Goal: Task Accomplishment & Management: Use online tool/utility

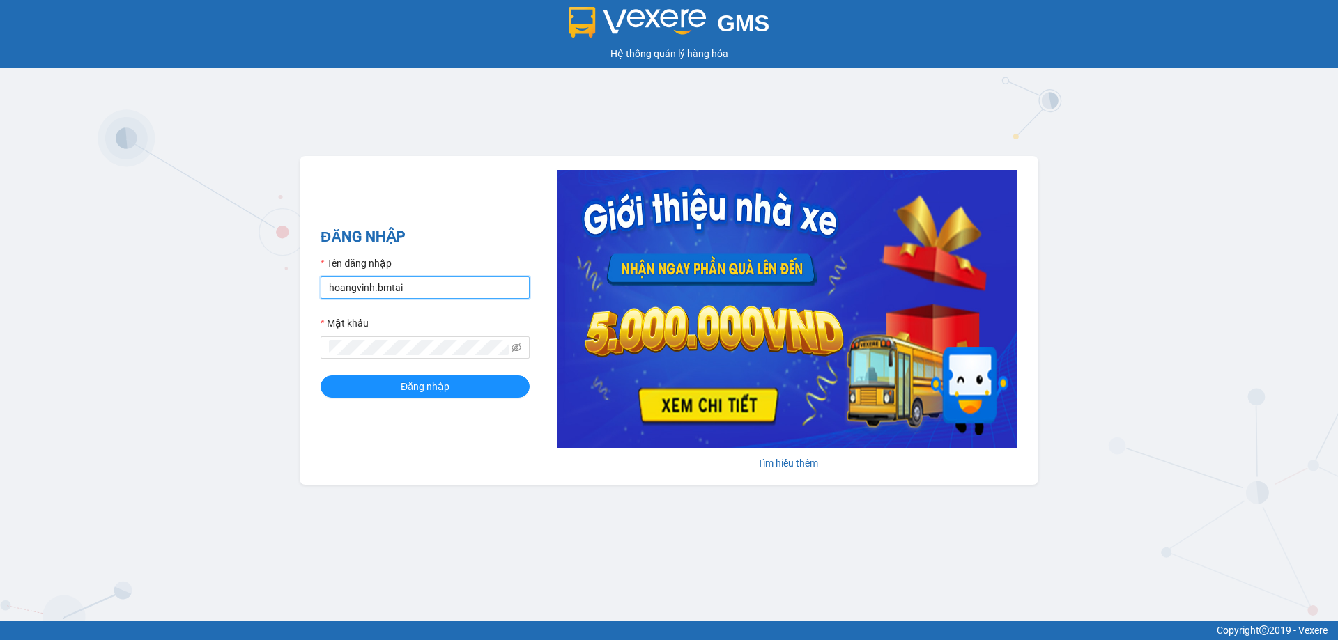
click at [469, 294] on input "hoangvinh.bmtai" at bounding box center [425, 288] width 209 height 22
type input "thuy.bmtai"
click at [491, 381] on button "Đăng nhập" at bounding box center [425, 387] width 209 height 22
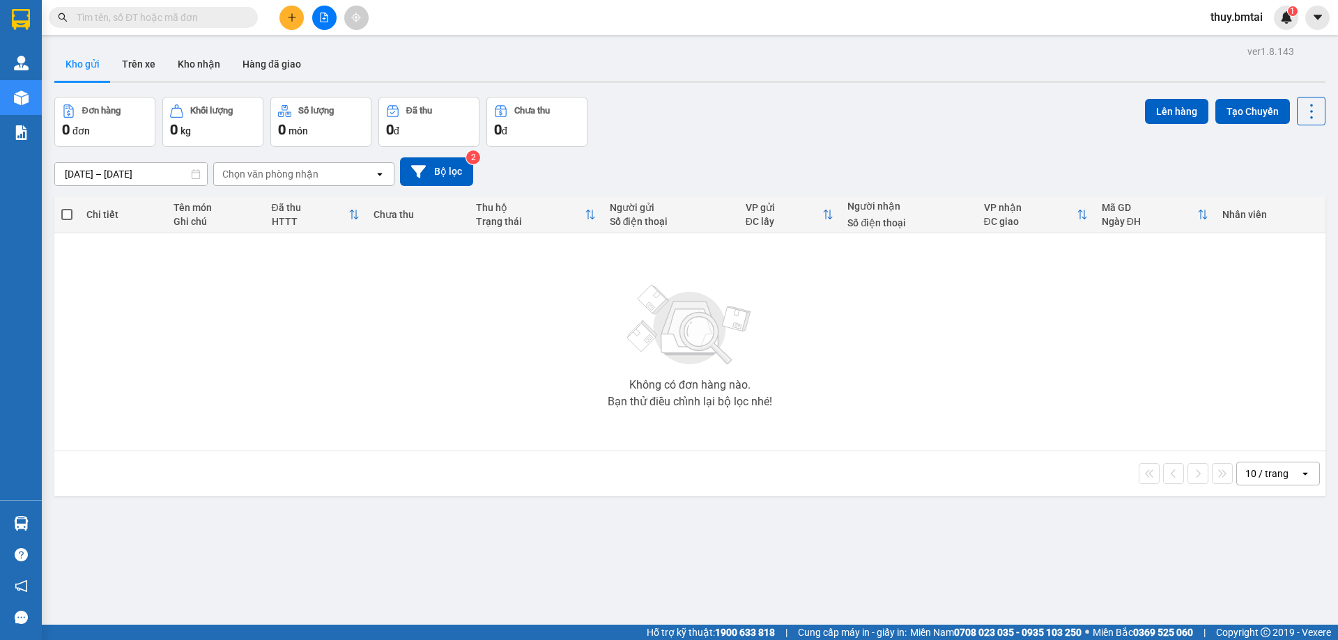
click at [76, 530] on div "ver 1.8.143 Kho gửi Trên xe Kho nhận Hàng đã giao Đơn hàng 0 đơn Khối lượng 0 k…" at bounding box center [690, 362] width 1282 height 640
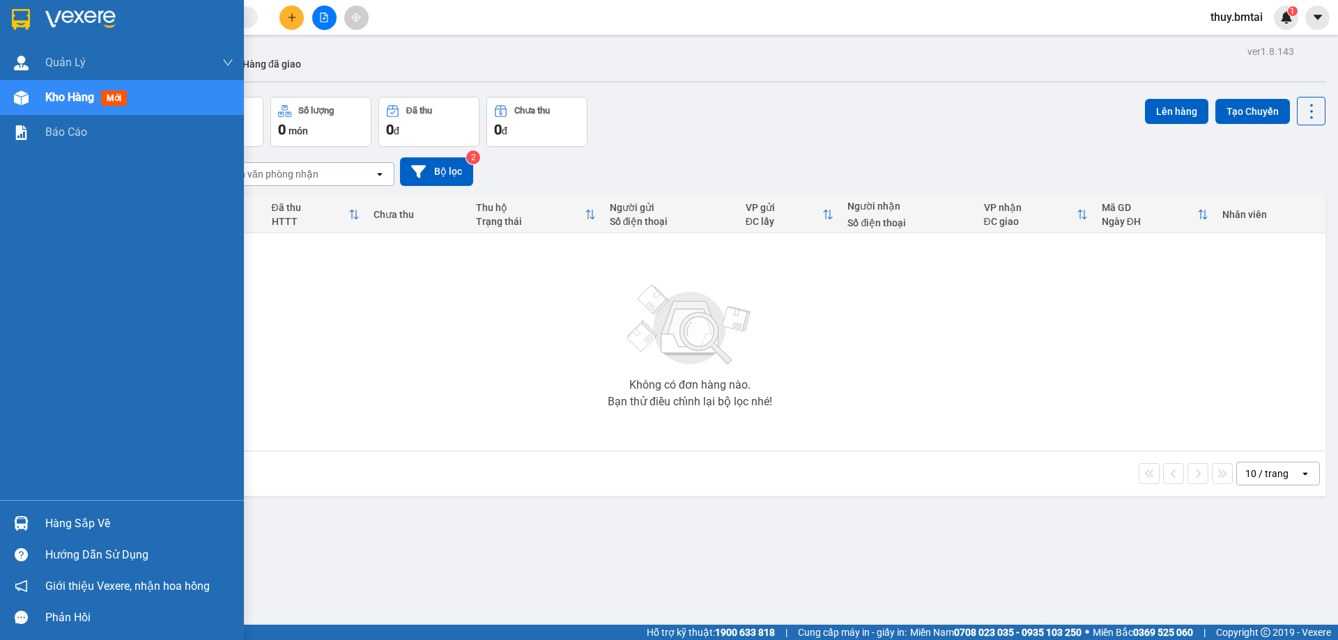
click at [35, 526] on div "Hàng sắp về" at bounding box center [122, 523] width 244 height 31
click at [35, 526] on div "Quản Lý Quản lý khách hàng Quản lý khách hàng mới Kho hàng mới Báo cáo Hàng sắp…" at bounding box center [122, 320] width 244 height 640
click at [79, 524] on div "Hàng sắp về" at bounding box center [139, 524] width 188 height 21
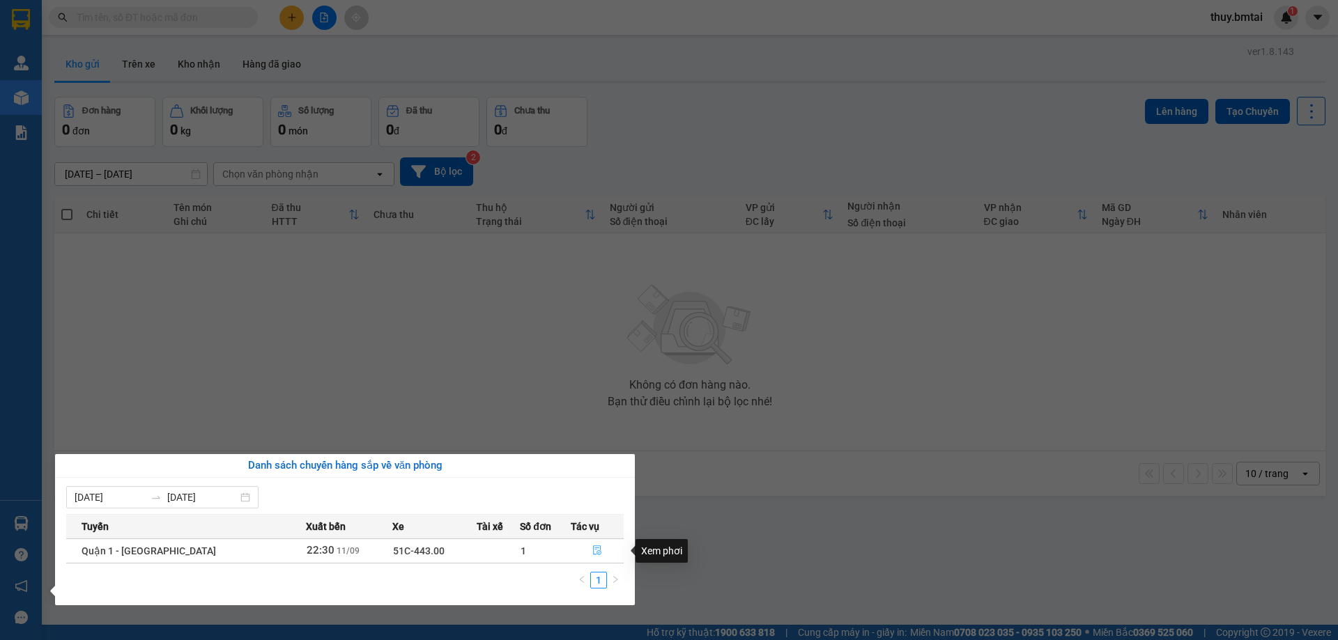
click at [592, 546] on icon "file-done" at bounding box center [597, 551] width 10 height 10
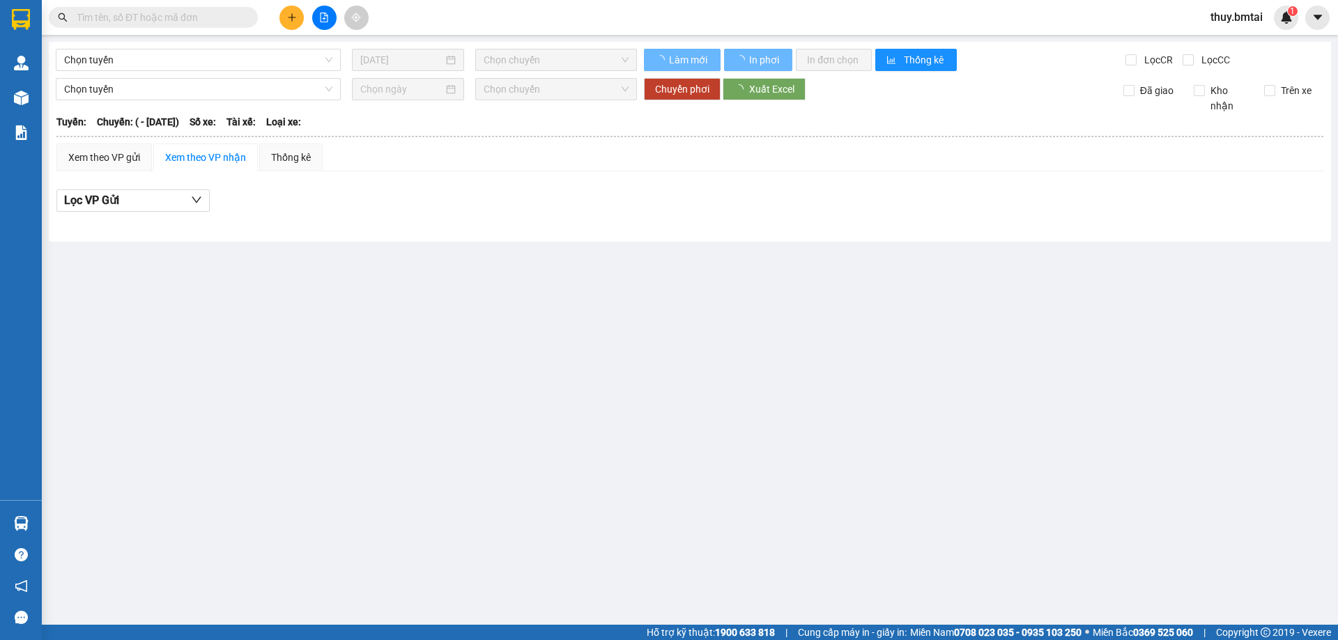
type input "11/09/2025"
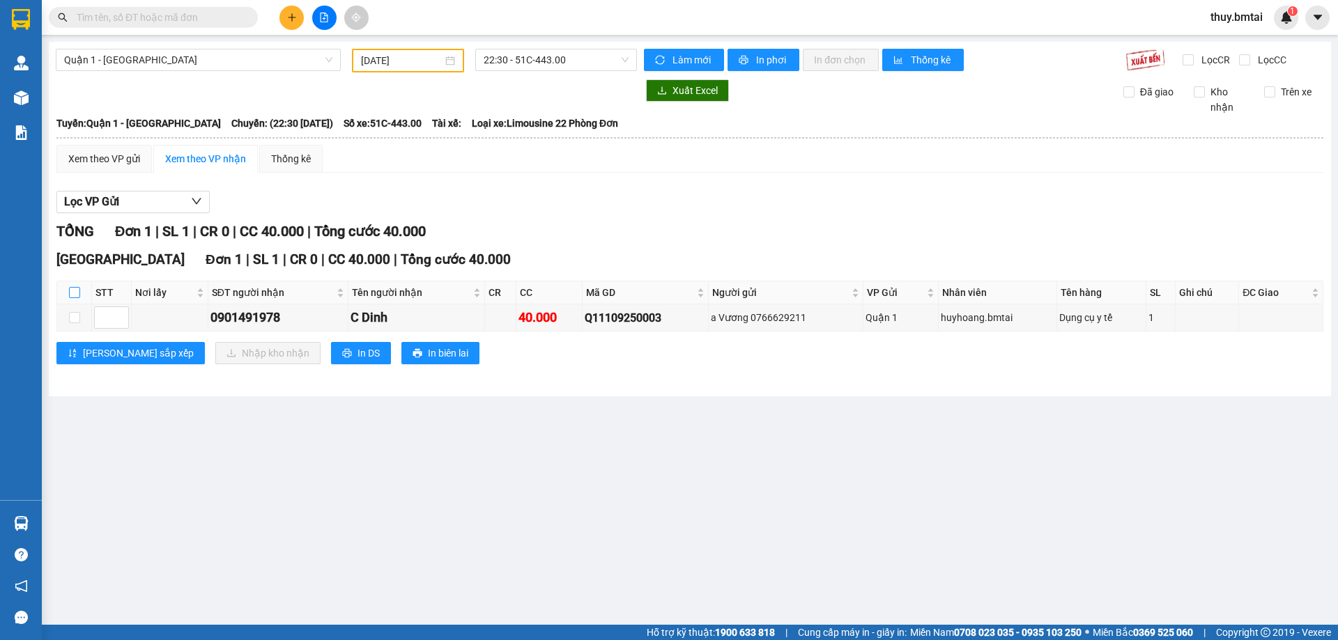
click at [72, 293] on input "checkbox" at bounding box center [74, 292] width 11 height 11
checkbox input "true"
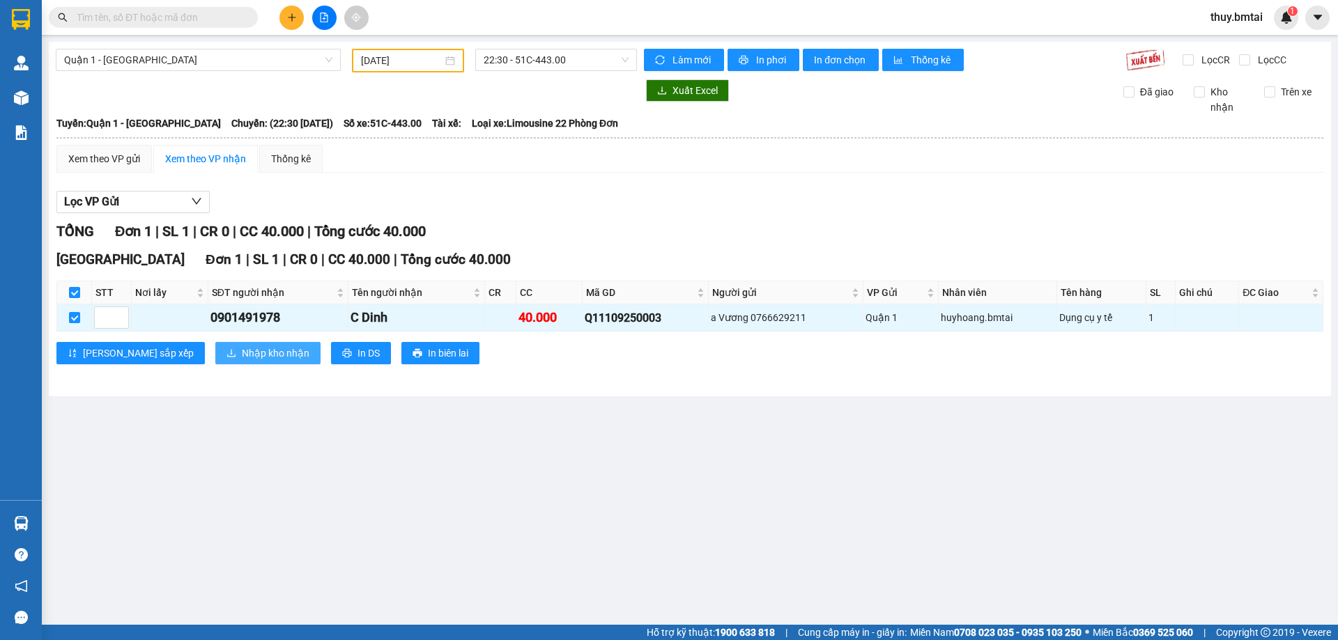
click at [242, 356] on span "Nhập kho nhận" at bounding box center [276, 353] width 68 height 15
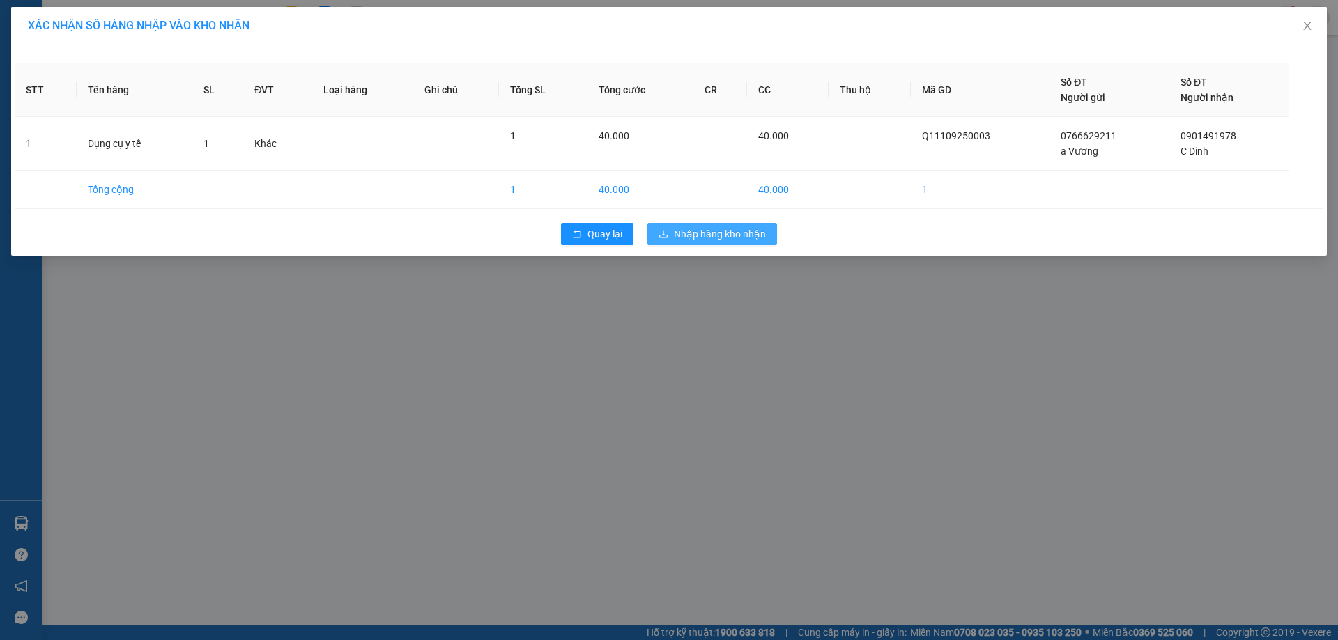
click at [699, 240] on span "Nhập hàng kho nhận" at bounding box center [720, 233] width 92 height 15
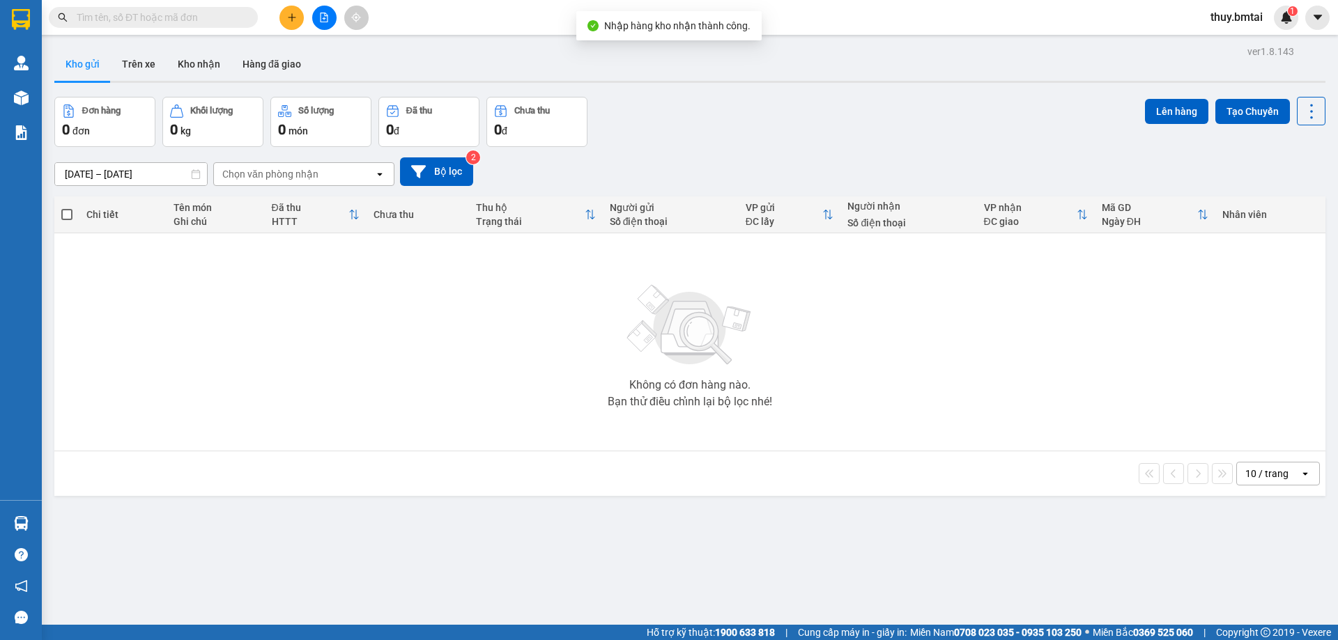
click at [213, 15] on input "text" at bounding box center [159, 17] width 164 height 15
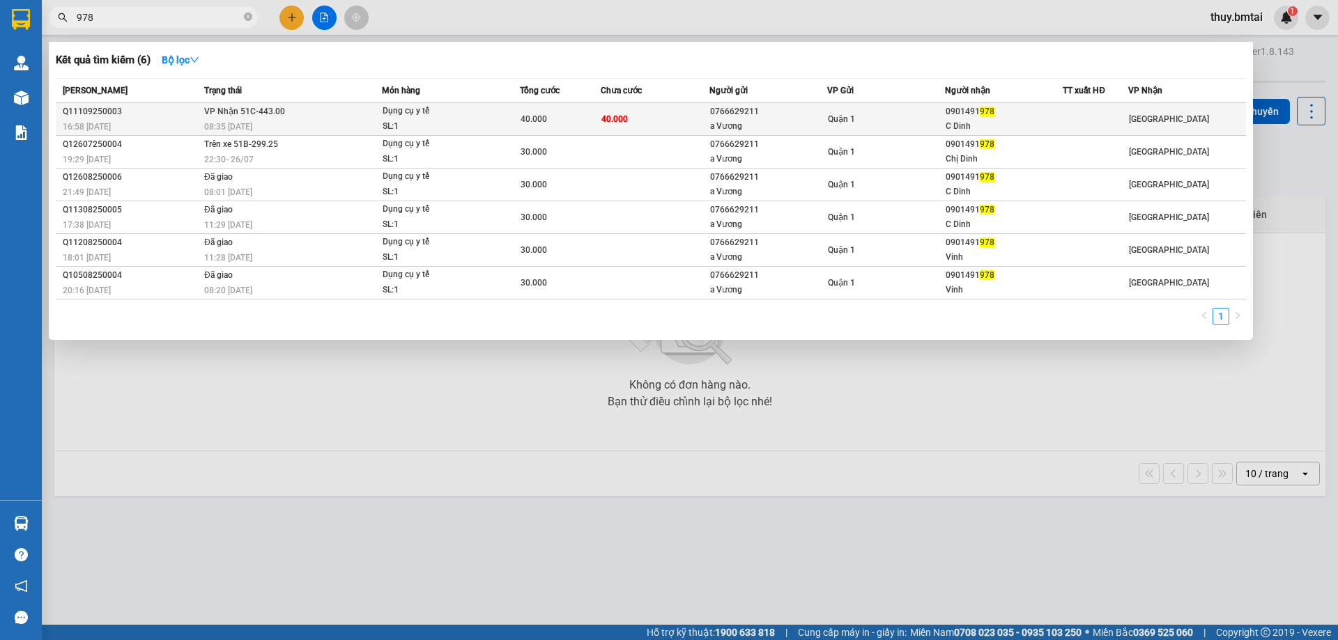
type input "978"
click at [590, 118] on div "40.000" at bounding box center [561, 118] width 80 height 15
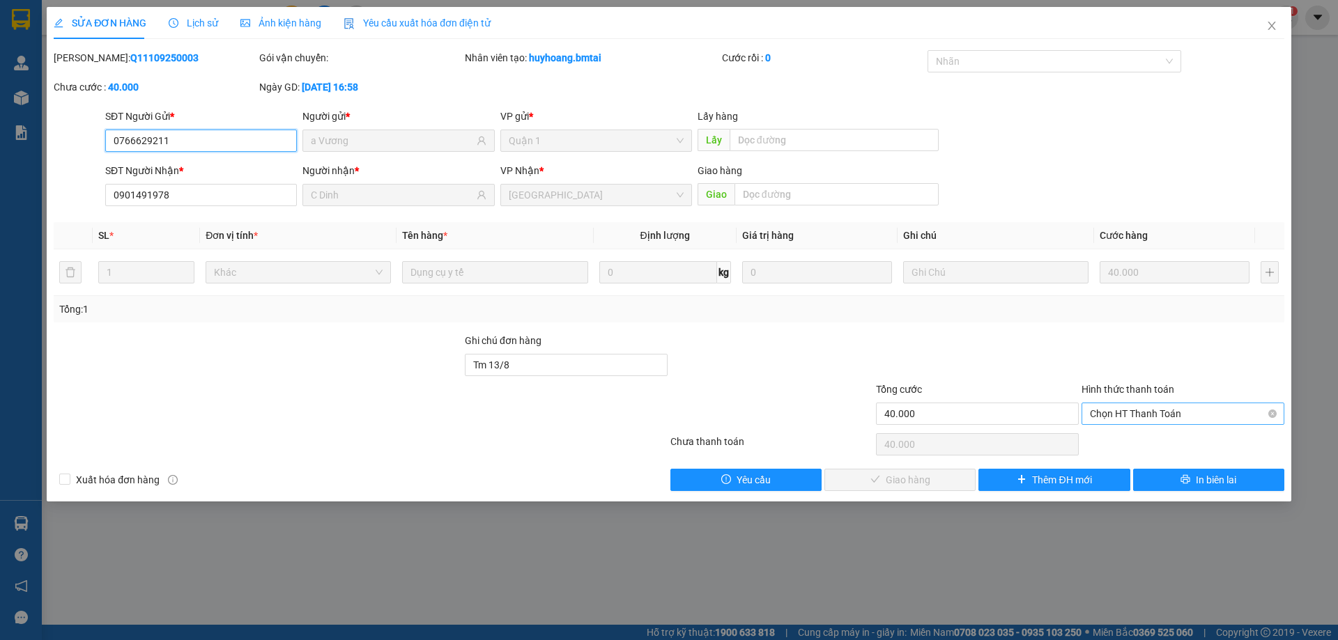
click at [1125, 415] on span "Chọn HT Thanh Toán" at bounding box center [1183, 413] width 186 height 21
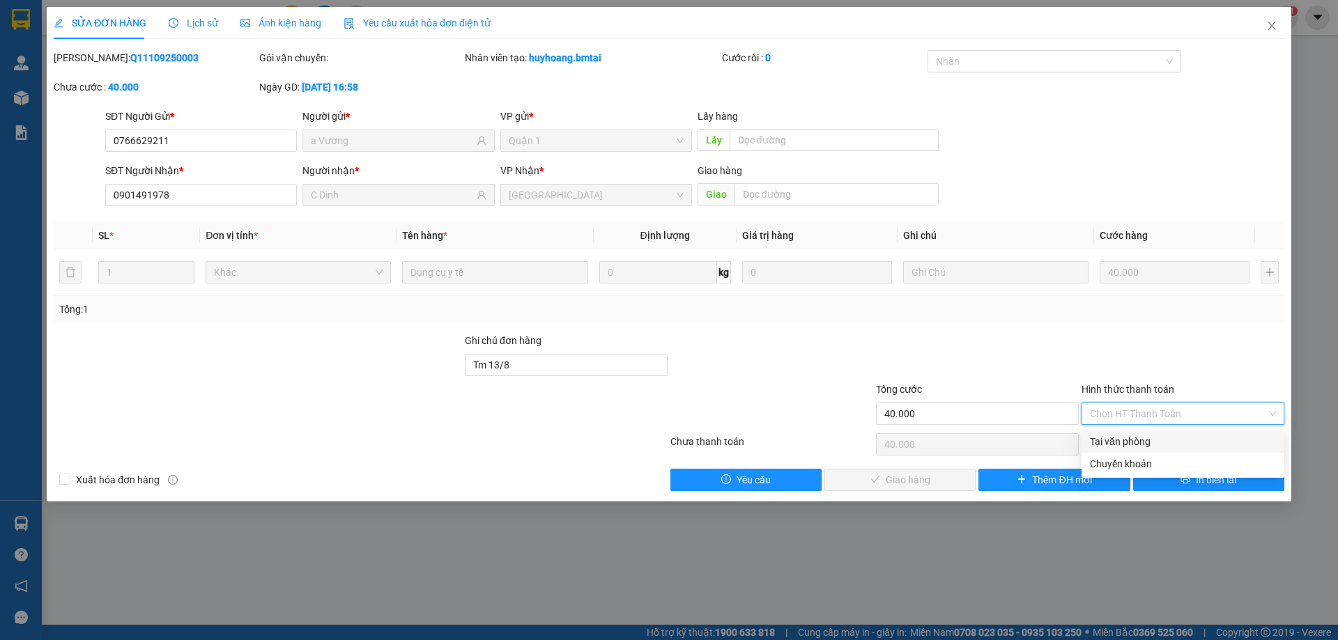
click at [1139, 447] on div "Tại văn phòng" at bounding box center [1183, 441] width 186 height 15
type input "0"
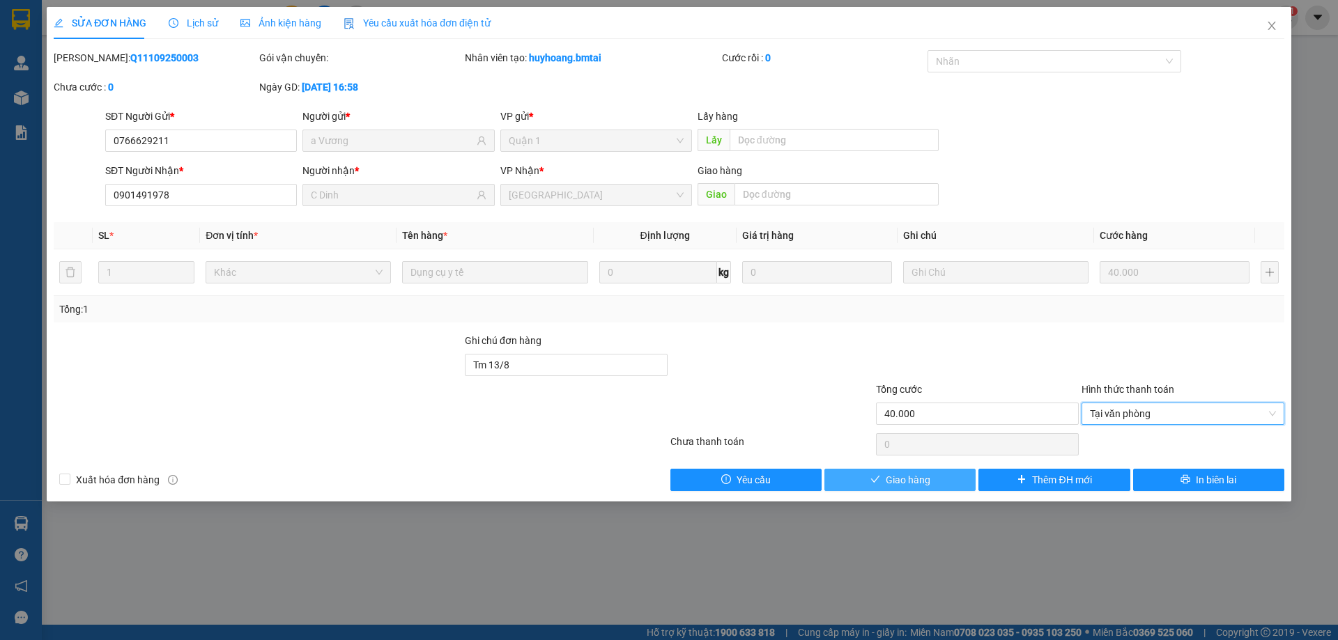
click at [921, 485] on span "Giao hàng" at bounding box center [908, 479] width 45 height 15
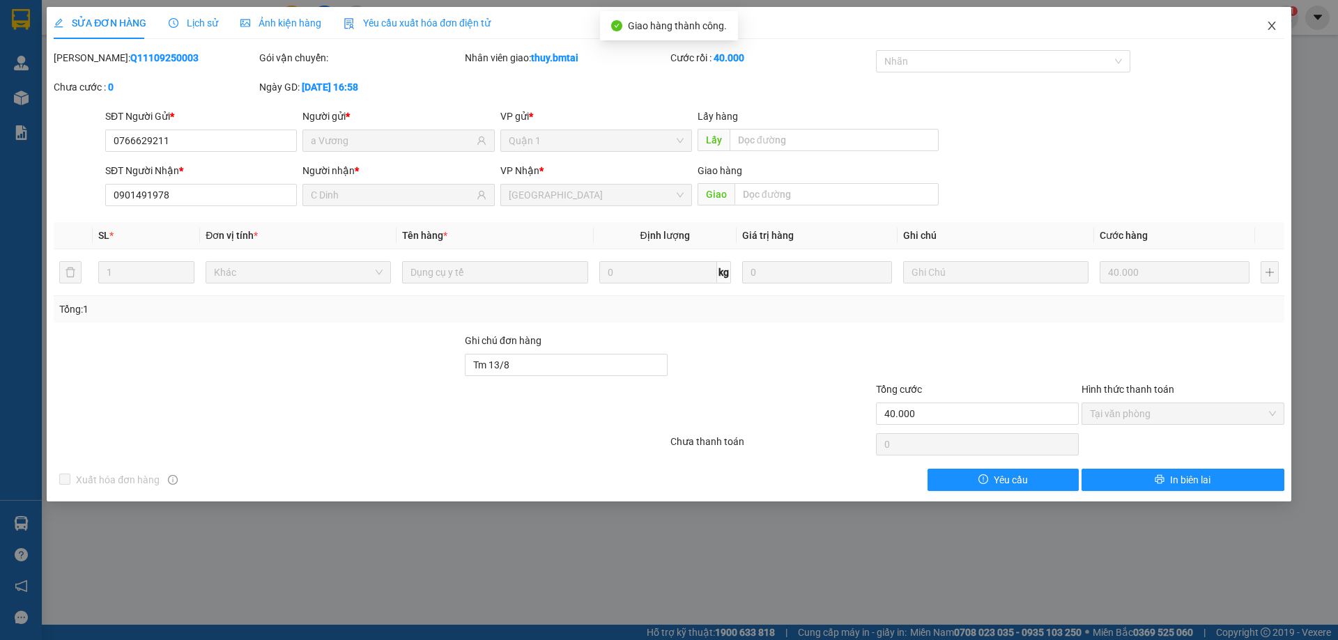
click at [1276, 26] on icon "close" at bounding box center [1271, 25] width 11 height 11
